Goal: Information Seeking & Learning: Understand process/instructions

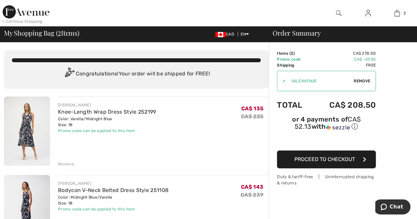
click at [28, 124] on img at bounding box center [27, 131] width 46 height 69
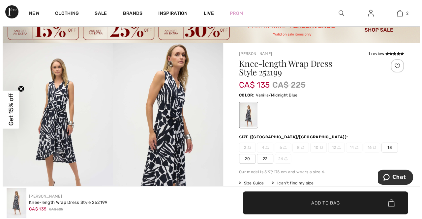
scroll to position [33, 0]
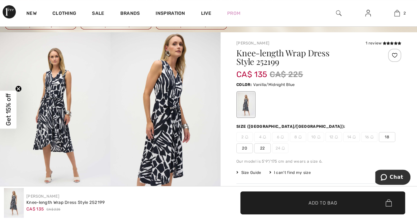
click at [58, 98] on img at bounding box center [55, 114] width 110 height 165
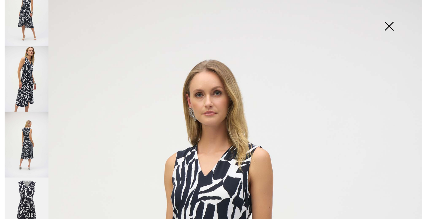
scroll to position [34, 0]
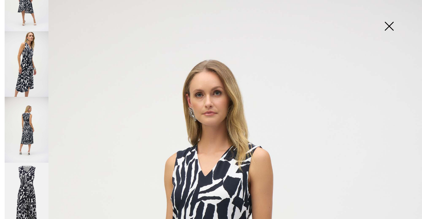
click at [37, 174] on img at bounding box center [27, 196] width 44 height 66
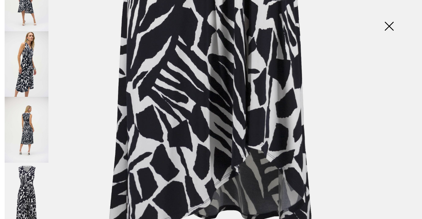
scroll to position [406, 0]
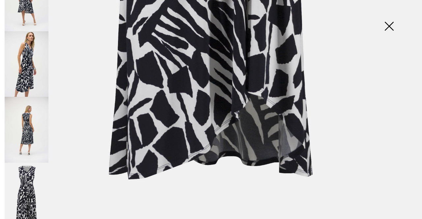
click at [35, 128] on img at bounding box center [27, 130] width 44 height 66
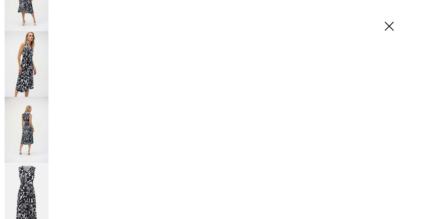
scroll to position [405, 0]
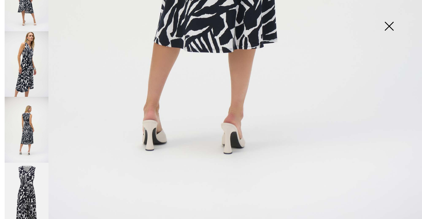
click at [32, 69] on img at bounding box center [27, 64] width 44 height 66
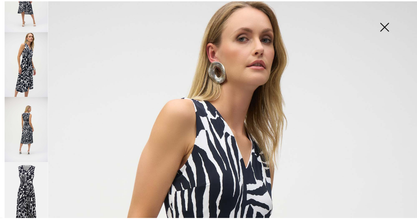
scroll to position [0, 0]
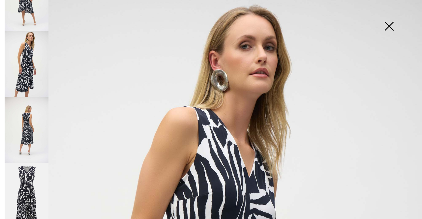
click at [389, 25] on img at bounding box center [388, 27] width 33 height 34
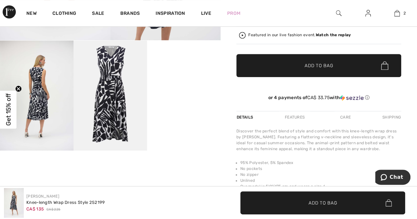
scroll to position [198, 0]
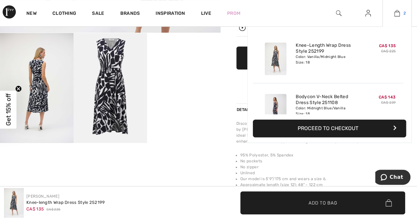
click at [399, 14] on img at bounding box center [397, 13] width 6 height 8
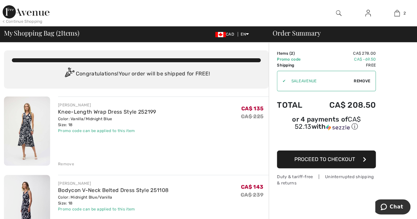
click at [28, 20] on div "< Continue Shopping" at bounding box center [23, 21] width 40 height 6
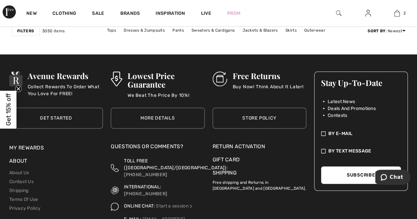
scroll to position [2928, 0]
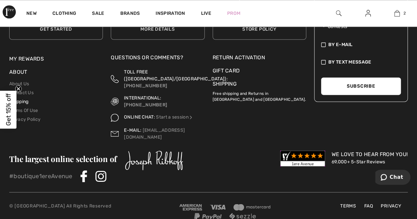
click at [25, 99] on link "Shipping" at bounding box center [18, 102] width 19 height 6
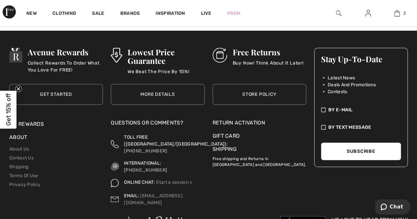
scroll to position [231, 0]
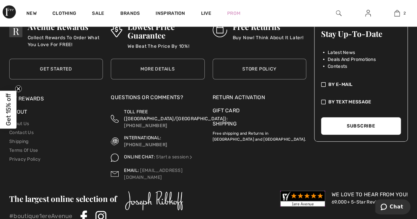
click at [242, 95] on div "Return Activation" at bounding box center [259, 98] width 94 height 8
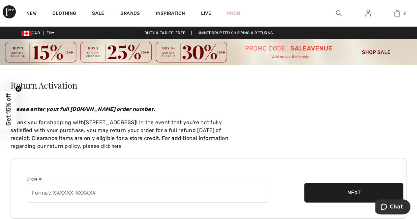
scroll to position [33, 0]
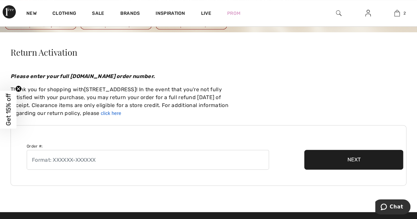
click at [101, 112] on link "click here" at bounding box center [111, 113] width 20 height 5
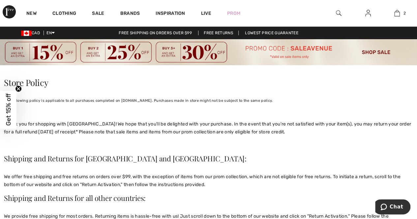
click at [223, 32] on link "Free Returns" at bounding box center [218, 33] width 41 height 5
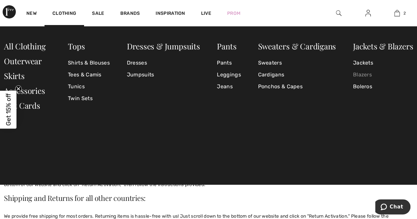
click at [366, 74] on link "Blazers" at bounding box center [383, 75] width 60 height 12
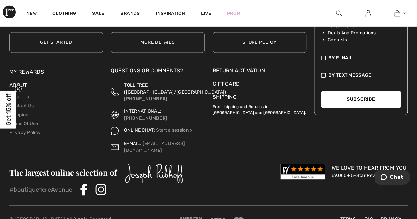
scroll to position [2976, 0]
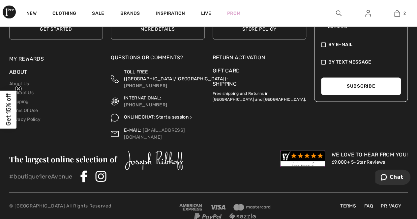
click at [169, 114] on link "Start a session" at bounding box center [174, 117] width 37 height 6
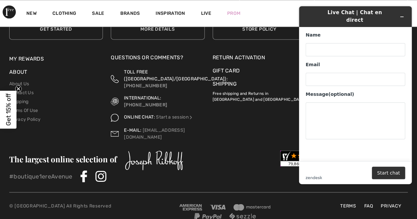
drag, startPoint x: 261, startPoint y: 162, endPoint x: 275, endPoint y: 162, distance: 13.5
click at [262, 161] on div "The largest online selection of We Love To Hear From You! 69,000+ 5-Star Review…" at bounding box center [208, 167] width 398 height 32
click at [400, 14] on icon "Minimize widget" at bounding box center [401, 16] width 5 height 5
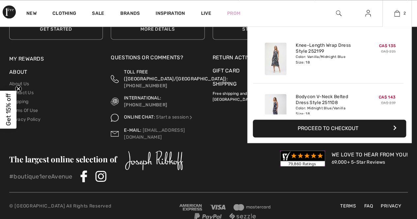
click at [276, 58] on img at bounding box center [275, 58] width 22 height 33
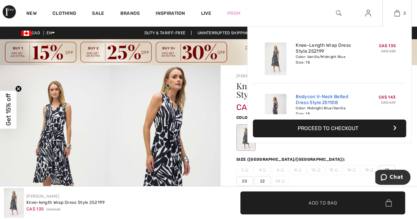
click at [318, 98] on link "Bodycon V-Neck Belted Dress Style 251108" at bounding box center [327, 100] width 65 height 12
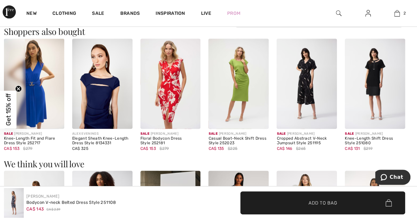
scroll to position [461, 0]
